Goal: Information Seeking & Learning: Learn about a topic

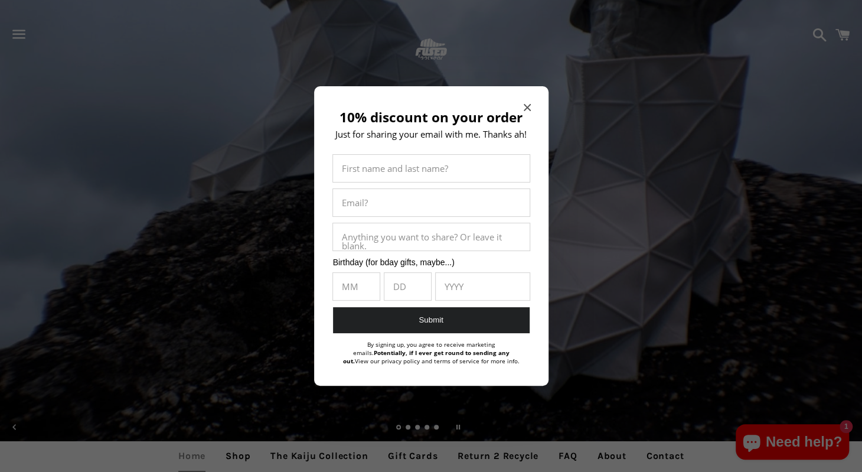
click at [531, 104] on div "10% discount on your order Just for sharing your email with me. Thanks ah! Firs…" at bounding box center [431, 236] width 234 height 300
click at [524, 105] on icon "Close modal" at bounding box center [526, 107] width 7 height 7
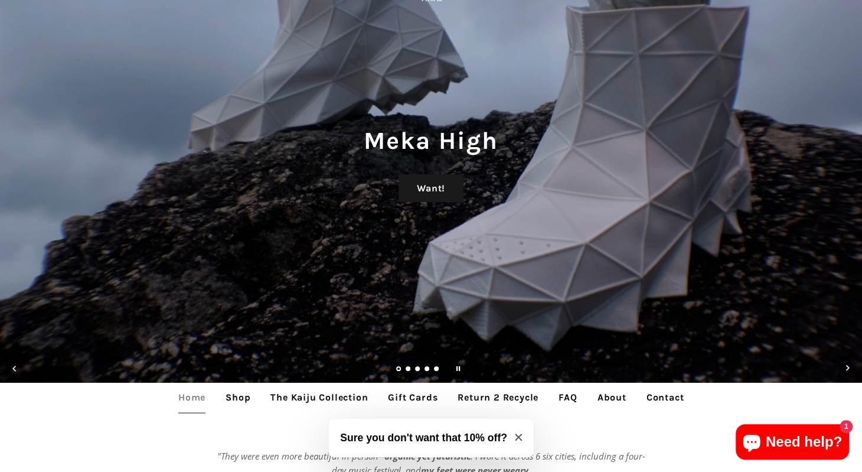
scroll to position [118, 0]
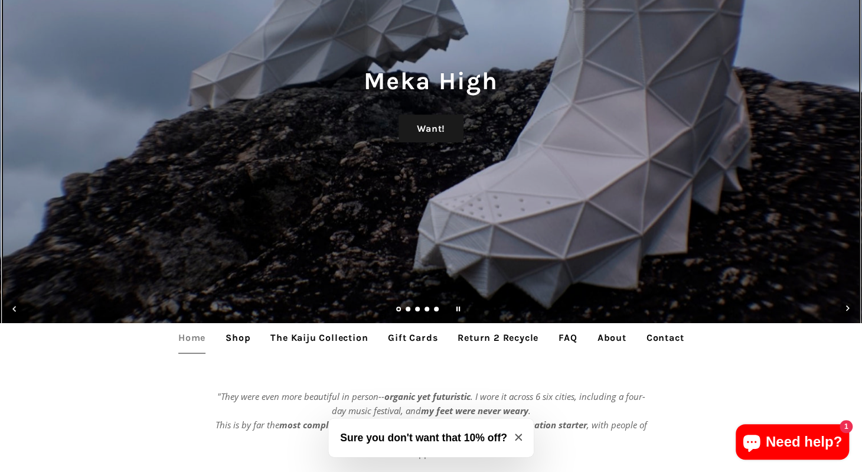
click at [406, 304] on ul "slideshow" at bounding box center [418, 309] width 54 height 14
click at [406, 308] on link "Load slide 2" at bounding box center [409, 310] width 6 height 6
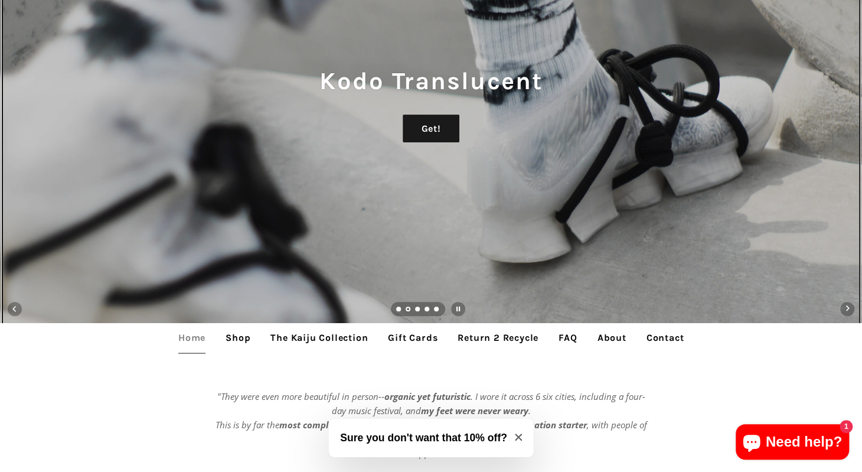
click at [414, 305] on ul "slideshow" at bounding box center [418, 309] width 54 height 14
click at [419, 305] on ul "slideshow" at bounding box center [418, 309] width 54 height 14
click at [415, 310] on link "Load slide 3" at bounding box center [418, 310] width 6 height 6
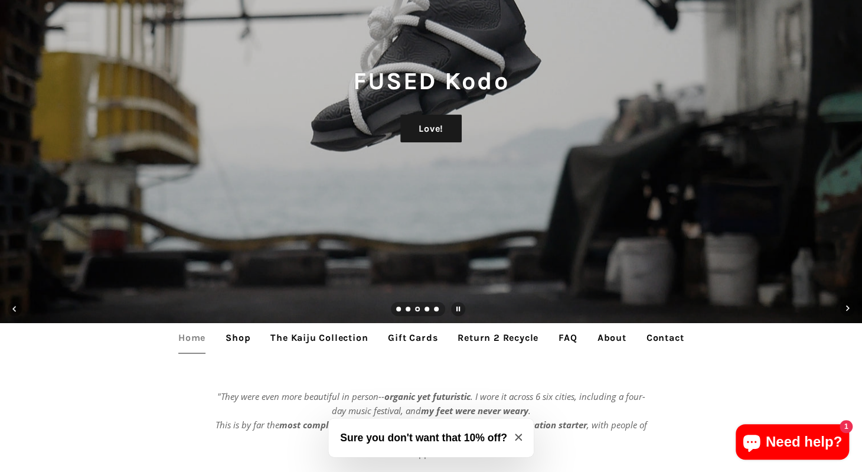
click at [844, 311] on span "Next slide" at bounding box center [847, 309] width 14 height 14
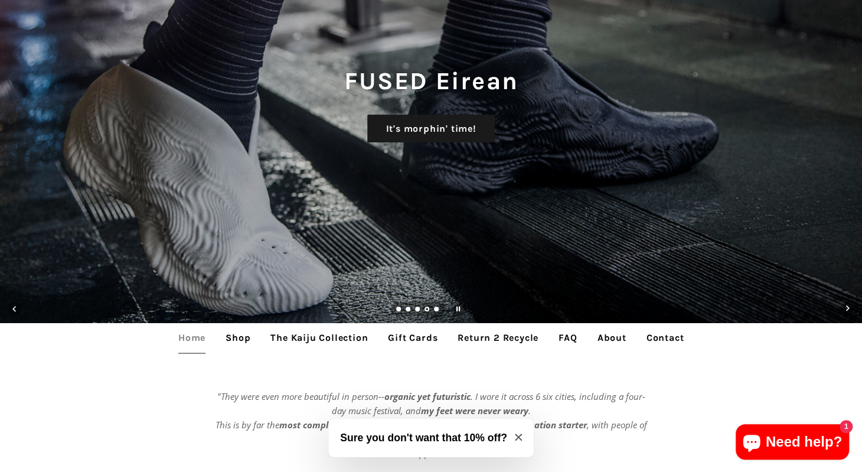
click at [846, 309] on span "Next slide" at bounding box center [847, 309] width 4 height 6
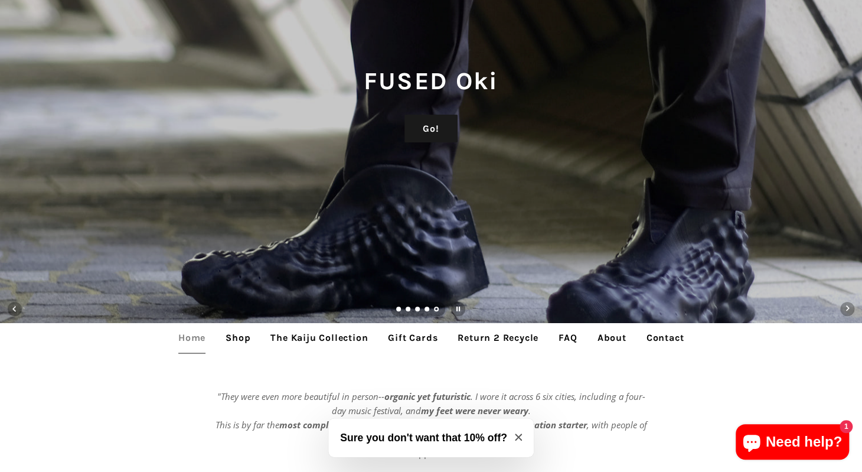
click at [846, 309] on span "Next slide" at bounding box center [847, 309] width 4 height 6
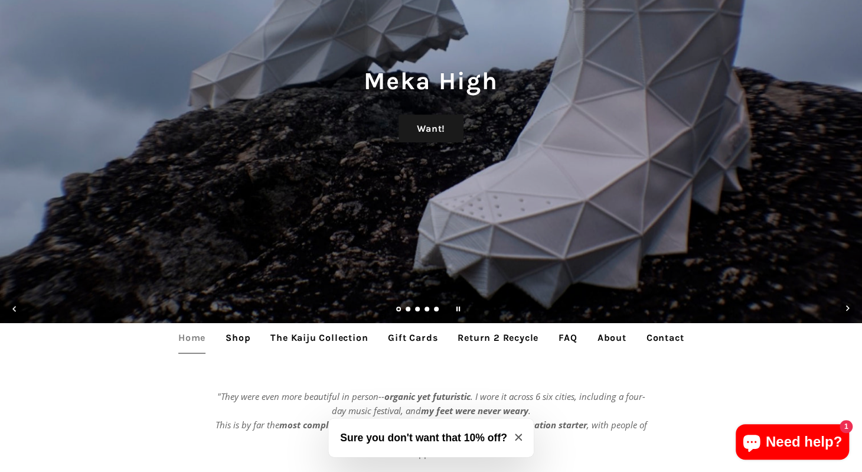
click at [846, 309] on span "Next slide" at bounding box center [847, 309] width 4 height 6
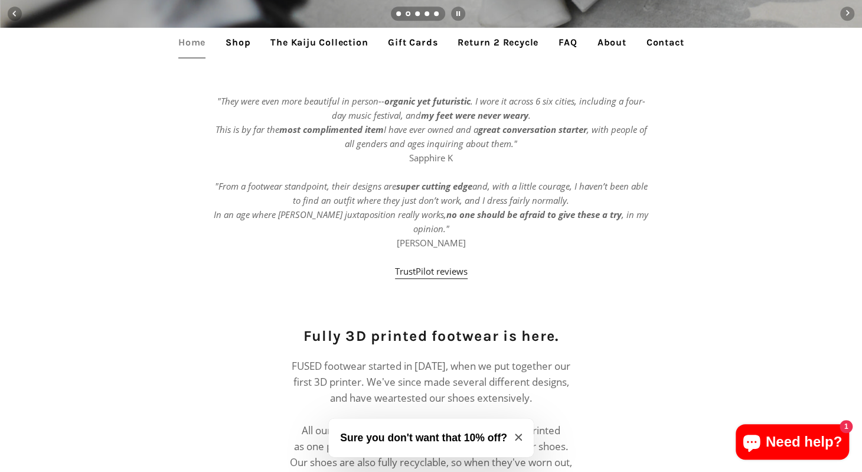
scroll to position [354, 0]
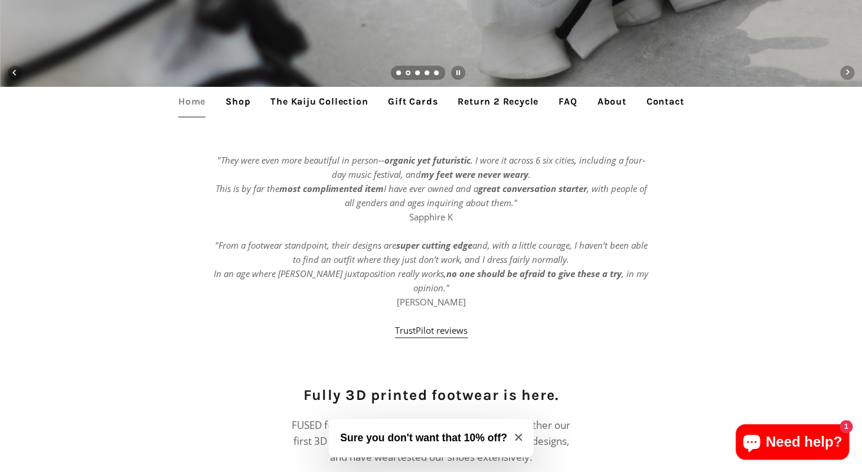
click at [622, 101] on link "About" at bounding box center [612, 102] width 47 height 30
